Goal: Task Accomplishment & Management: Use online tool/utility

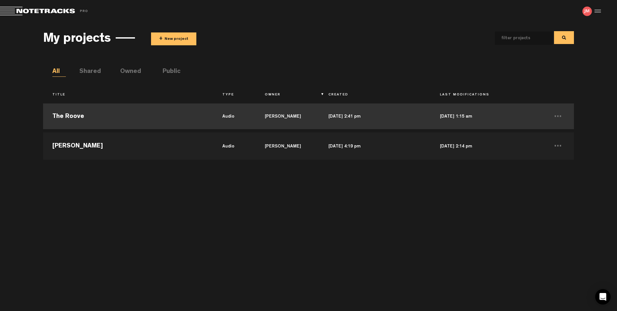
click at [89, 122] on td "The Roove" at bounding box center [128, 116] width 170 height 29
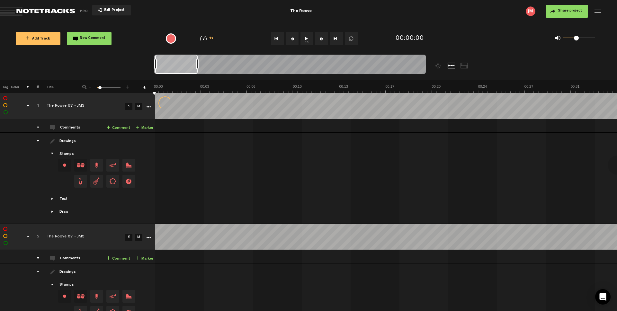
click at [27, 106] on div "comments, stamps & drawings" at bounding box center [25, 106] width 10 height 6
click at [29, 106] on div "comments, stamps & drawings" at bounding box center [25, 106] width 10 height 6
click at [27, 133] on td at bounding box center [24, 178] width 10 height 91
click at [28, 106] on div "comments, stamps & drawings" at bounding box center [25, 106] width 10 height 6
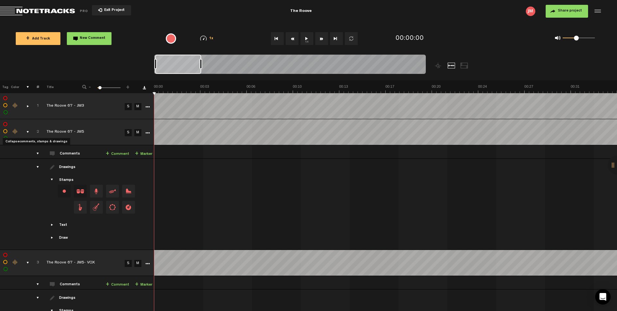
click at [29, 133] on div "comments, stamps & drawings" at bounding box center [25, 132] width 10 height 6
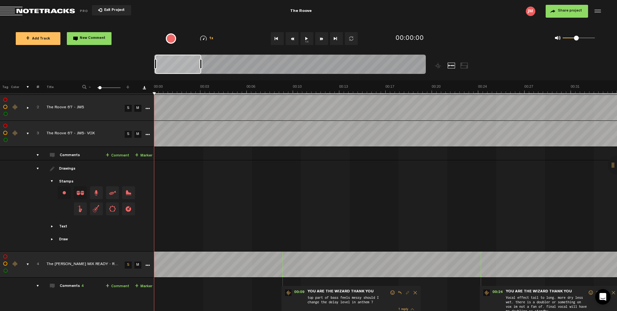
scroll to position [23, 0]
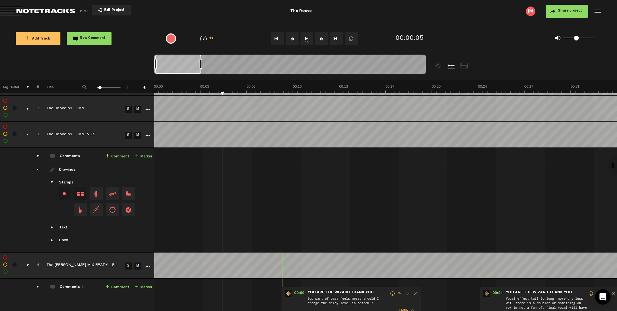
click at [111, 135] on div "Click to edit the title" at bounding box center [89, 135] width 84 height 6
click at [131, 135] on link "S" at bounding box center [128, 135] width 7 height 7
click at [306, 37] on button "1x" at bounding box center [307, 38] width 13 height 13
click at [130, 110] on link "S" at bounding box center [128, 109] width 7 height 7
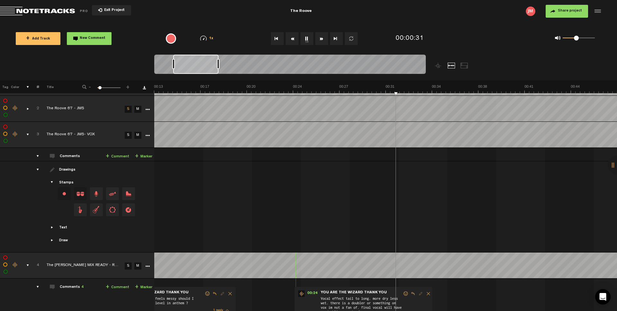
click at [27, 134] on div "comments, stamps & drawings" at bounding box center [25, 134] width 10 height 6
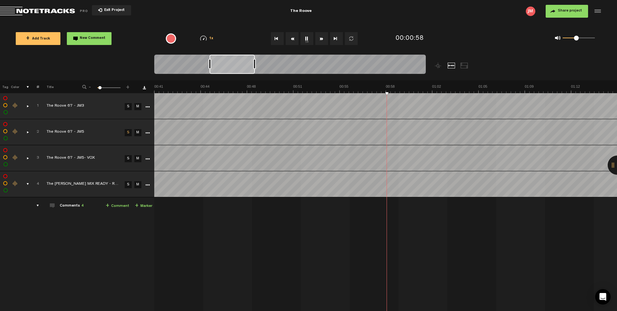
scroll to position [0, 556]
click at [305, 38] on button "1x" at bounding box center [307, 38] width 13 height 13
